Goal: Communication & Community: Answer question/provide support

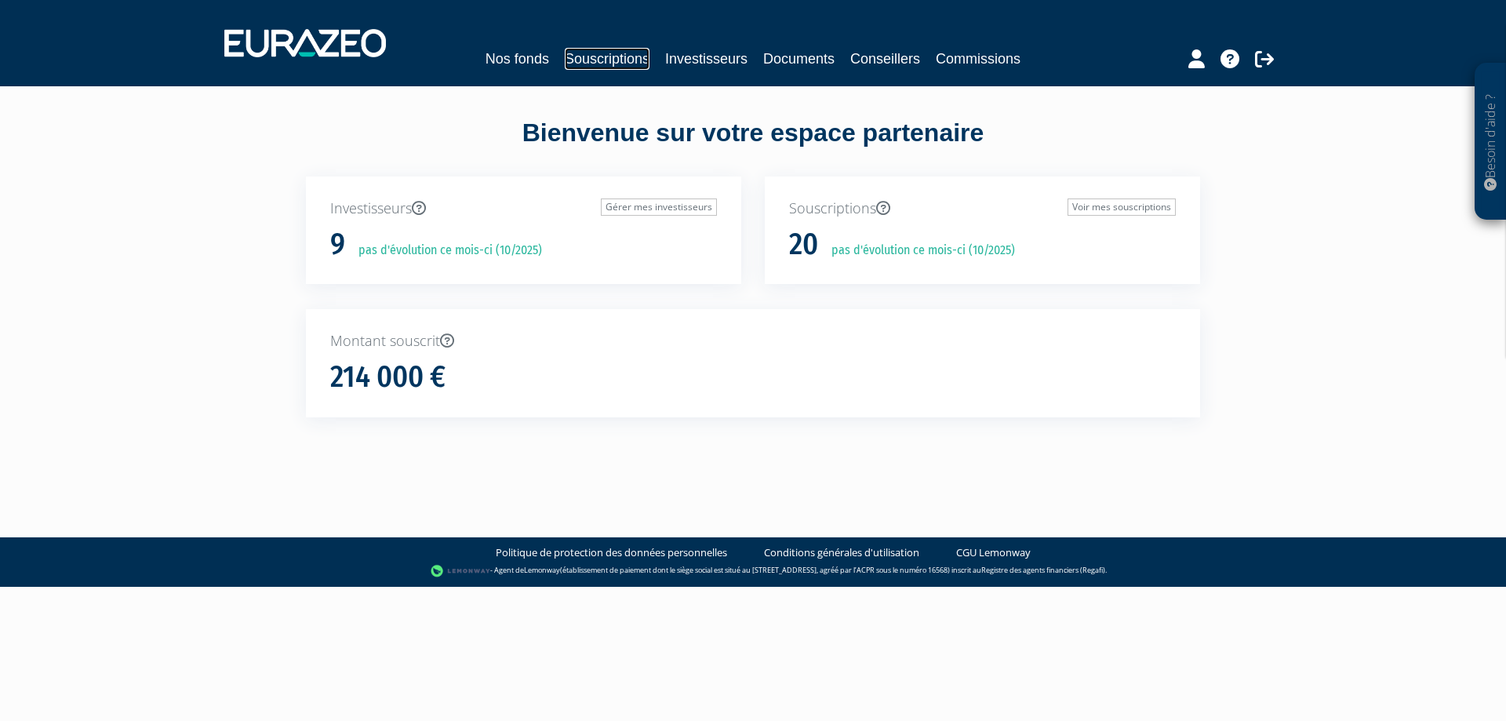
click at [598, 67] on link "Souscriptions" at bounding box center [607, 59] width 85 height 22
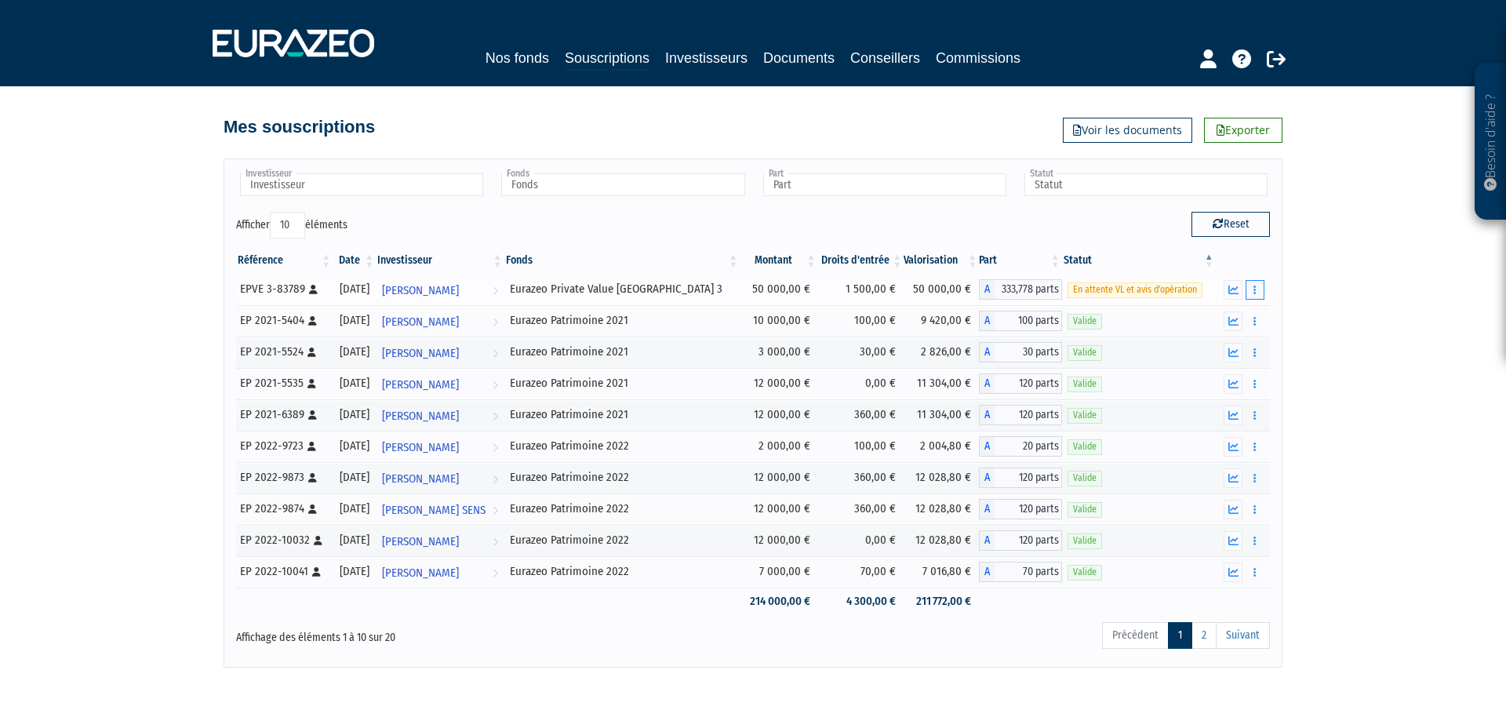
click at [1260, 284] on button "button" at bounding box center [1255, 290] width 19 height 20
click at [1199, 315] on icon at bounding box center [1197, 317] width 10 height 10
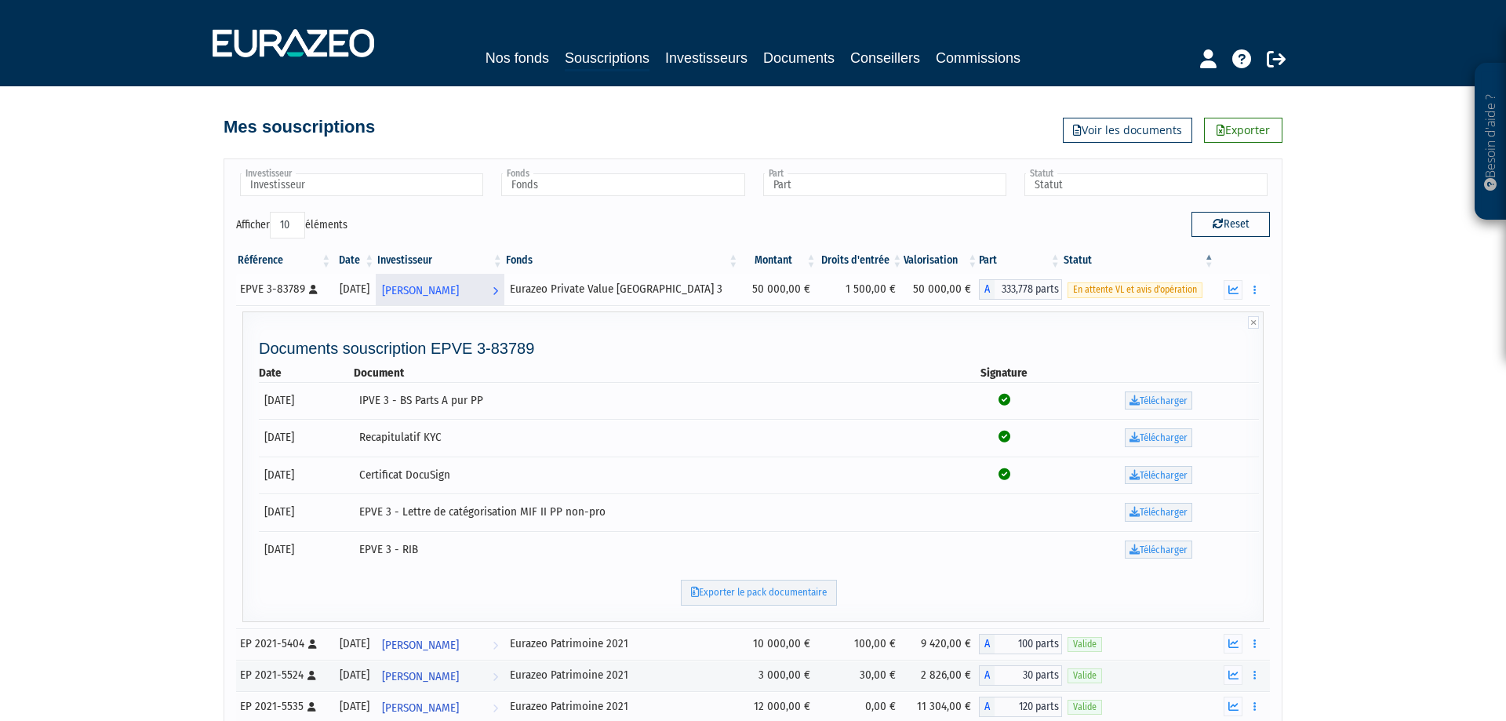
click at [459, 290] on span "[PERSON_NAME]" at bounding box center [420, 290] width 77 height 29
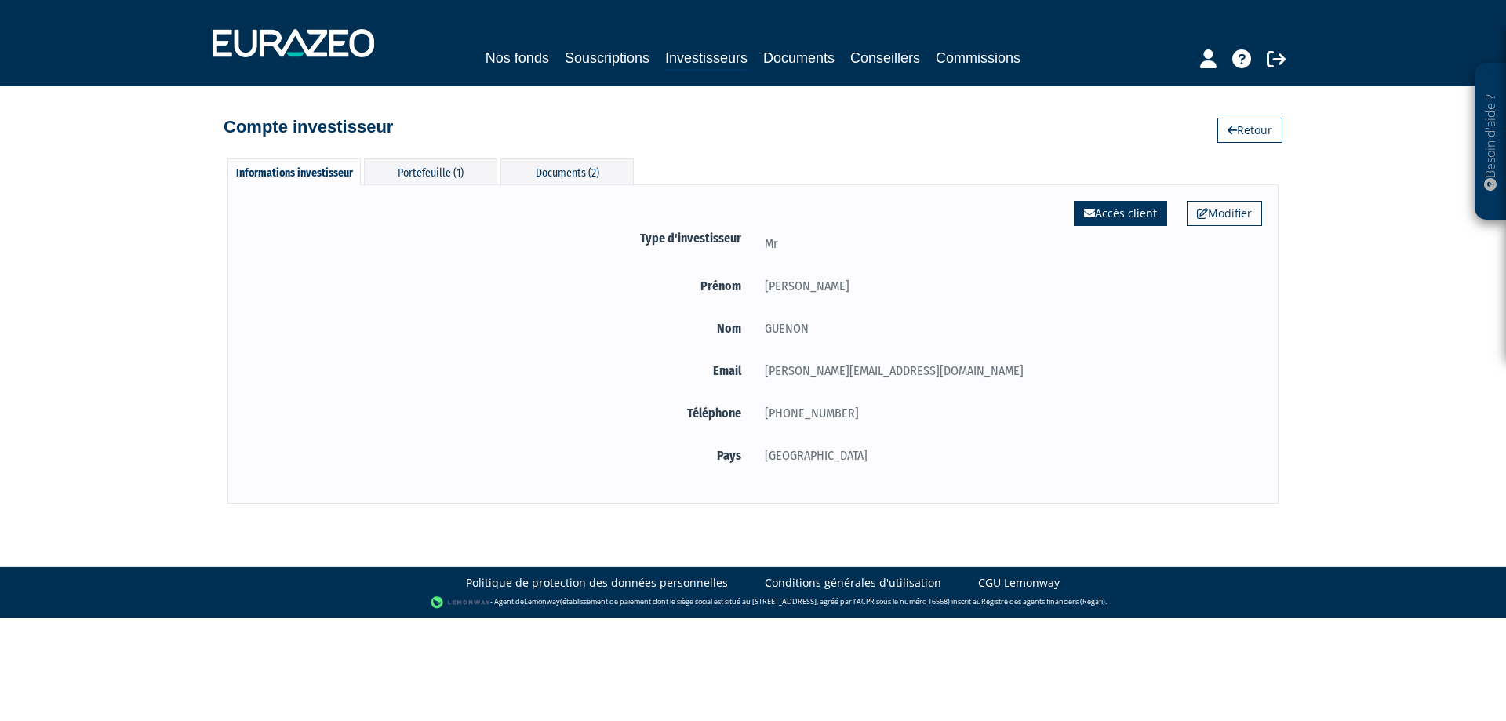
click at [1124, 205] on link "Accès client" at bounding box center [1120, 213] width 93 height 25
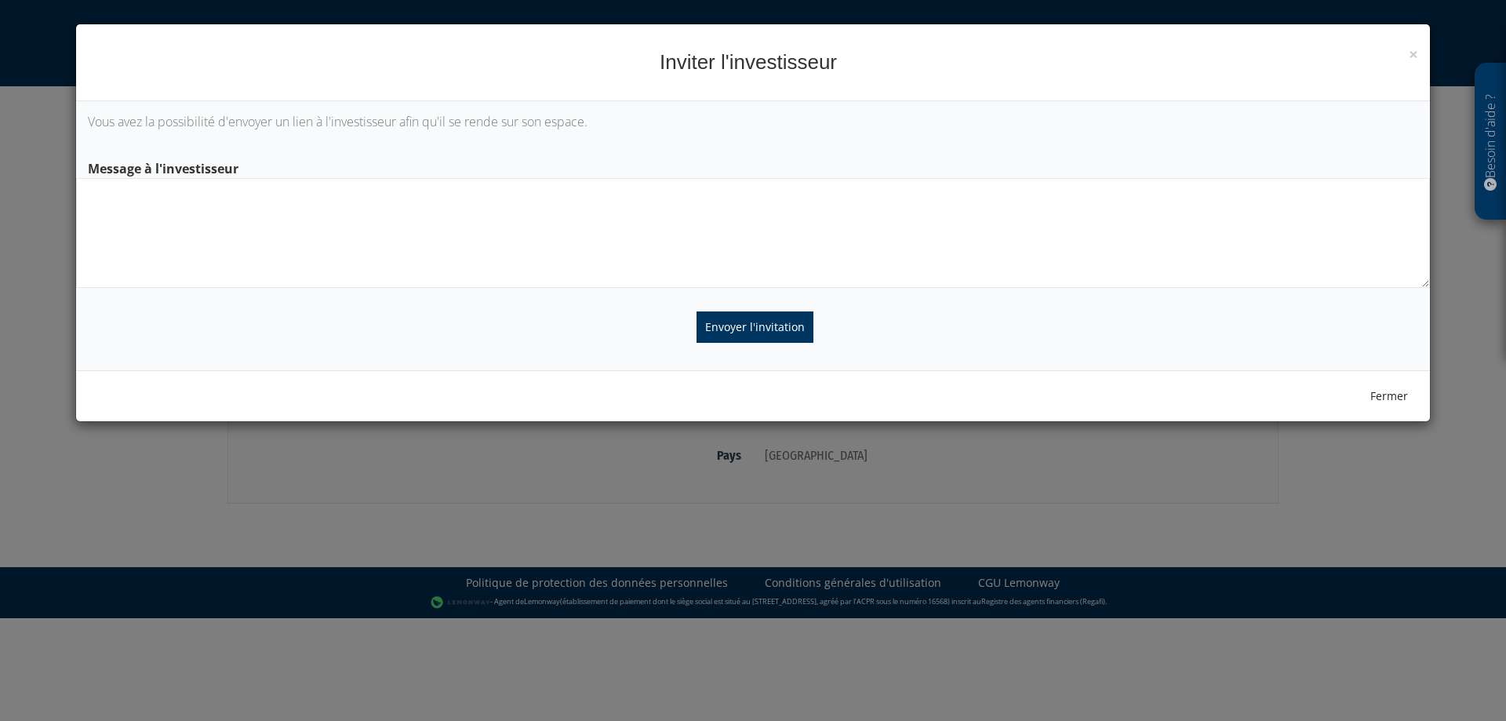
drag, startPoint x: 581, startPoint y: 209, endPoint x: 562, endPoint y: 207, distance: 18.9
click at [581, 207] on textarea at bounding box center [753, 233] width 1354 height 110
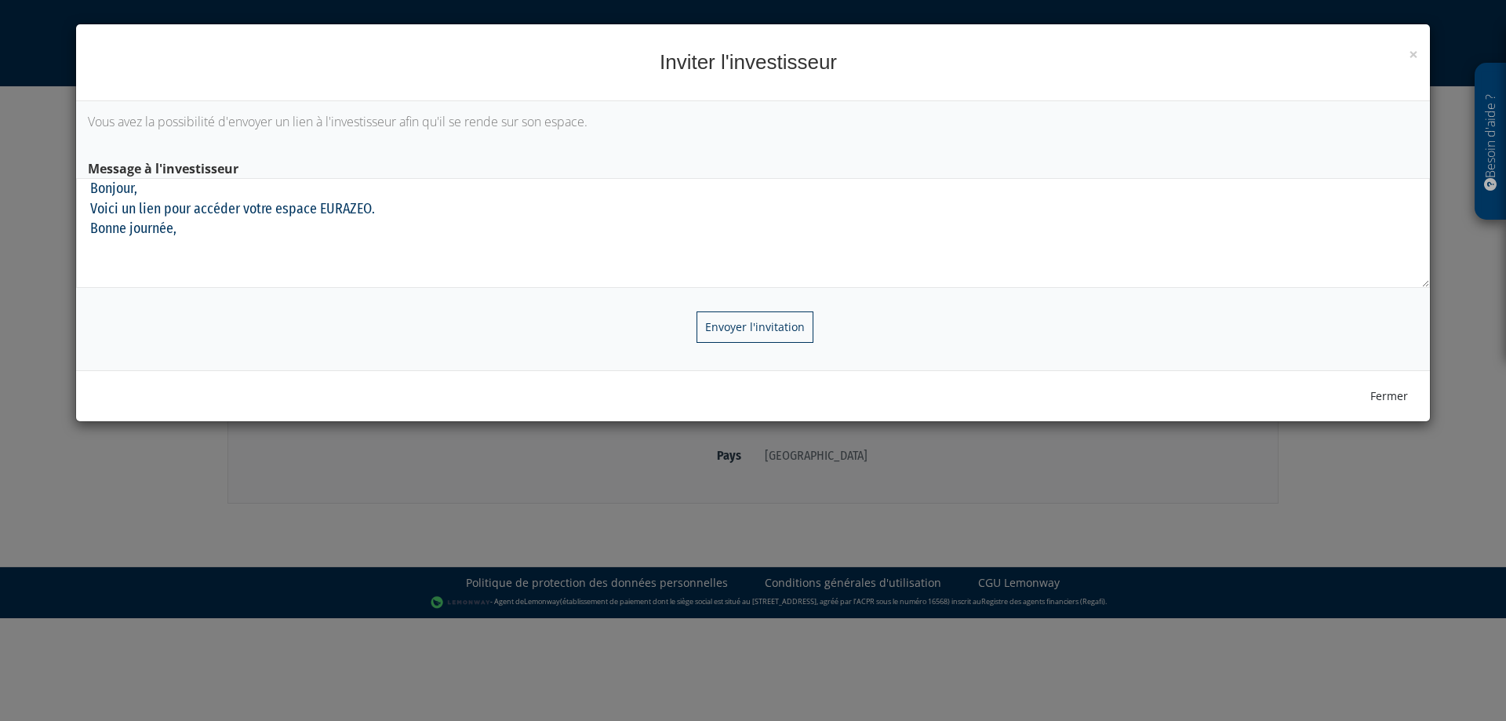
type textarea "Bonjour, Voici un lien pour accéder votre espace EURAZEO. Bonne journée,"
click at [773, 319] on input "Envoyer l'invitation" at bounding box center [755, 326] width 117 height 31
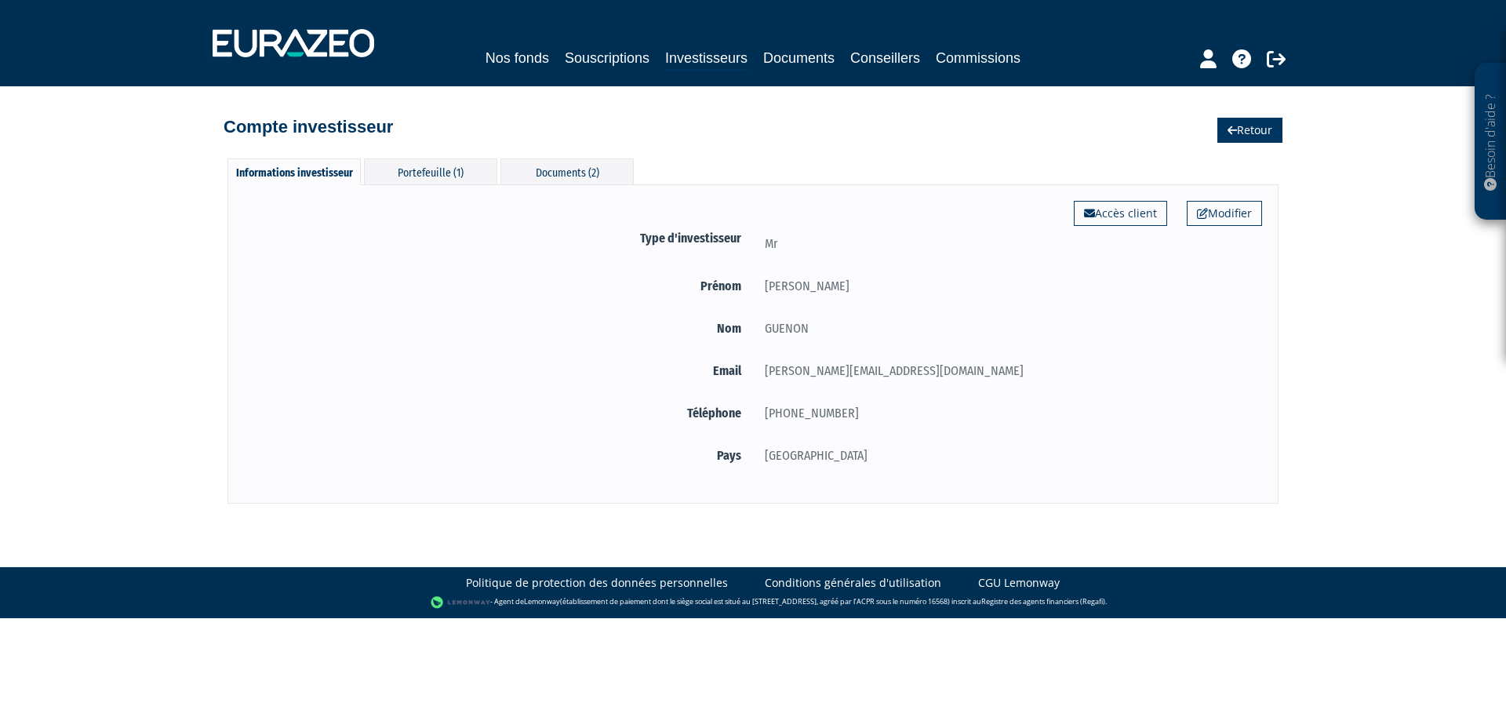
click at [1273, 136] on link "Retour" at bounding box center [1250, 130] width 65 height 25
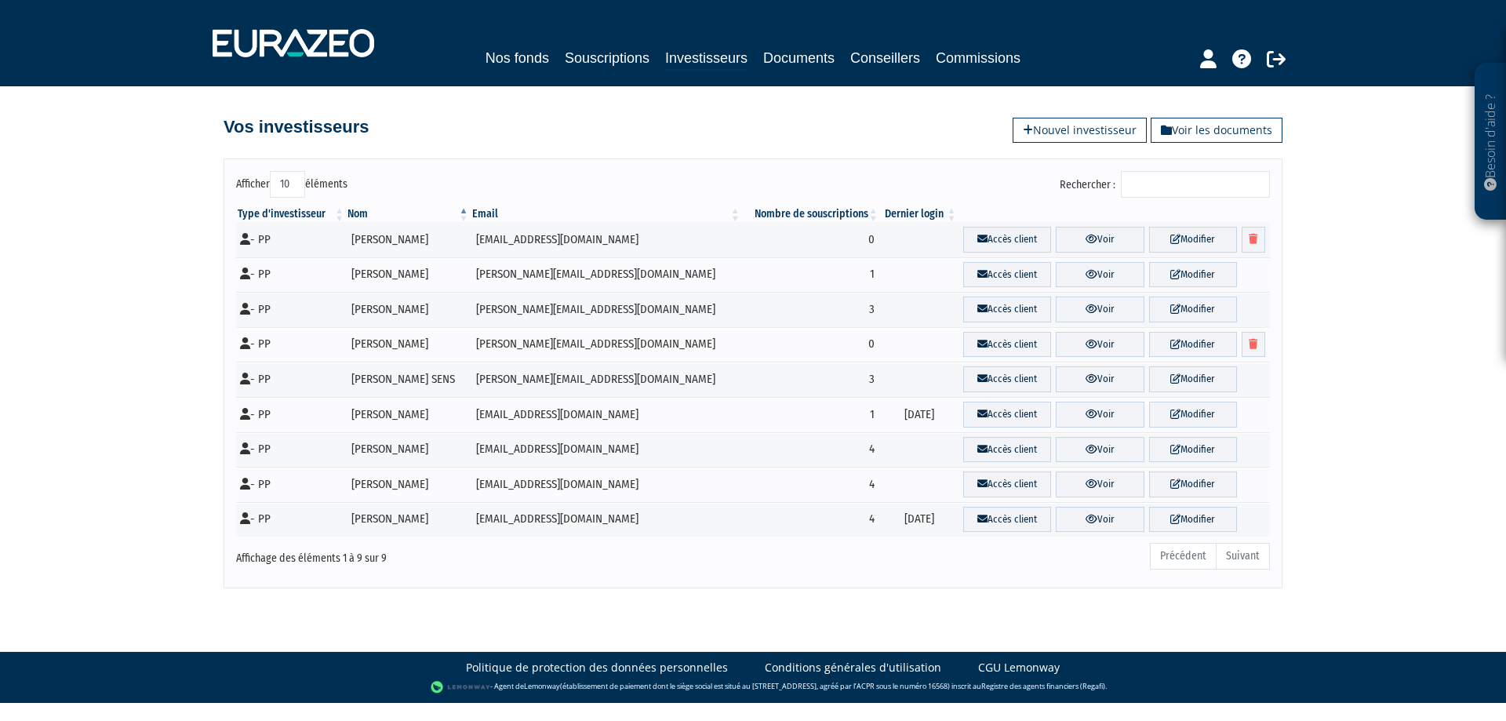
click at [1267, 56] on div at bounding box center [1214, 57] width 184 height 31
click at [1271, 56] on icon at bounding box center [1276, 58] width 19 height 19
